Goal: Check status: Check status

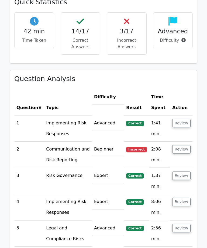
scroll to position [302, 0]
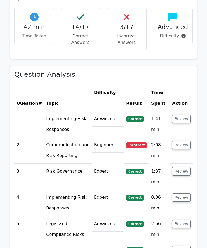
click at [187, 119] on button "Review" at bounding box center [181, 119] width 18 height 8
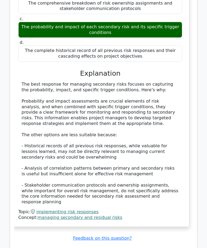
scroll to position [496, 0]
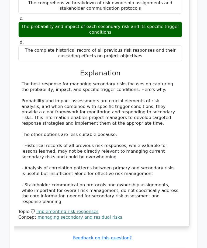
click at [189, 91] on div "In managing secondary risks, what key information should be captured in the ris…" at bounding box center [100, 85] width 178 height 283
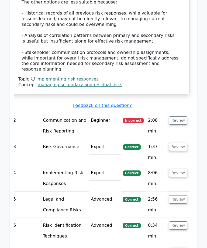
scroll to position [637, 0]
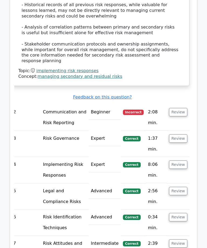
click at [186, 108] on button "Review" at bounding box center [178, 112] width 18 height 8
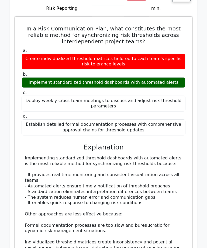
scroll to position [754, 0]
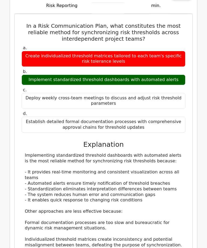
click at [174, 207] on div "Implementing standardized threshold dashboards with automated alerts is the mos…" at bounding box center [103, 214] width 157 height 123
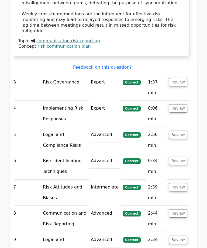
scroll to position [996, 0]
click at [181, 78] on button "Review" at bounding box center [178, 82] width 18 height 8
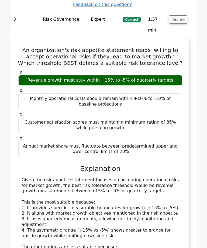
scroll to position [1059, 0]
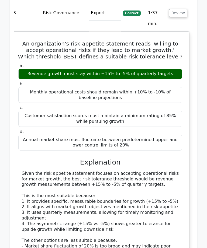
scroll to position [1065, 0]
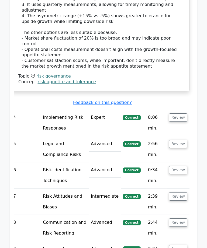
click at [182, 114] on button "Review" at bounding box center [178, 118] width 18 height 8
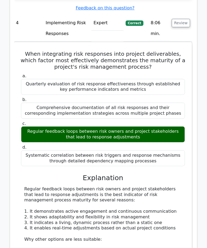
scroll to position [1367, 0]
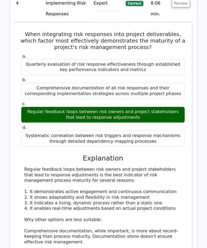
scroll to position [1387, 0]
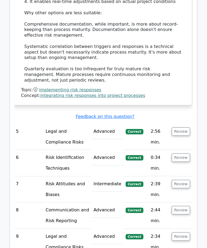
click at [187, 128] on button "Review" at bounding box center [180, 132] width 18 height 8
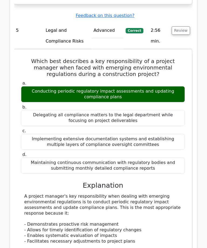
scroll to position [1694, 0]
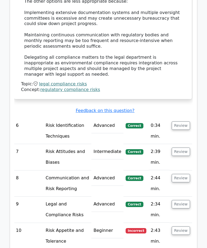
click at [185, 122] on button "Review" at bounding box center [180, 126] width 18 height 8
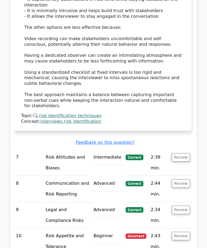
scroll to position [2266, 0]
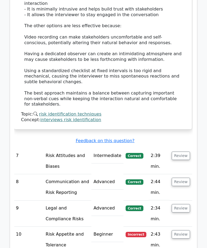
click at [186, 151] on button "Review" at bounding box center [180, 155] width 18 height 8
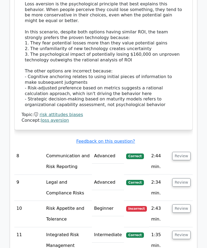
scroll to position [2593, 0]
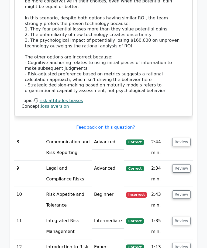
click at [188, 138] on button "Review" at bounding box center [181, 142] width 18 height 8
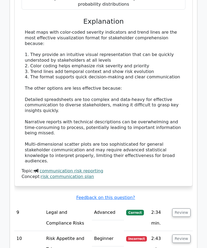
scroll to position [2863, 0]
click at [185, 205] on td "Review" at bounding box center [181, 218] width 23 height 26
click at [183, 208] on button "Review" at bounding box center [181, 212] width 18 height 8
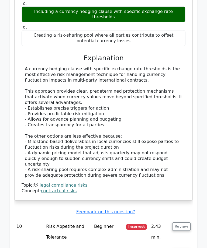
scroll to position [3177, 0]
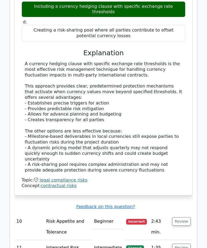
click at [185, 217] on button "Review" at bounding box center [181, 221] width 18 height 8
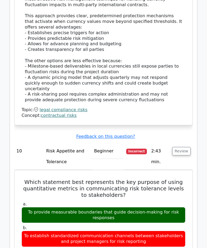
scroll to position [3244, 0]
